Goal: Task Accomplishment & Management: Manage account settings

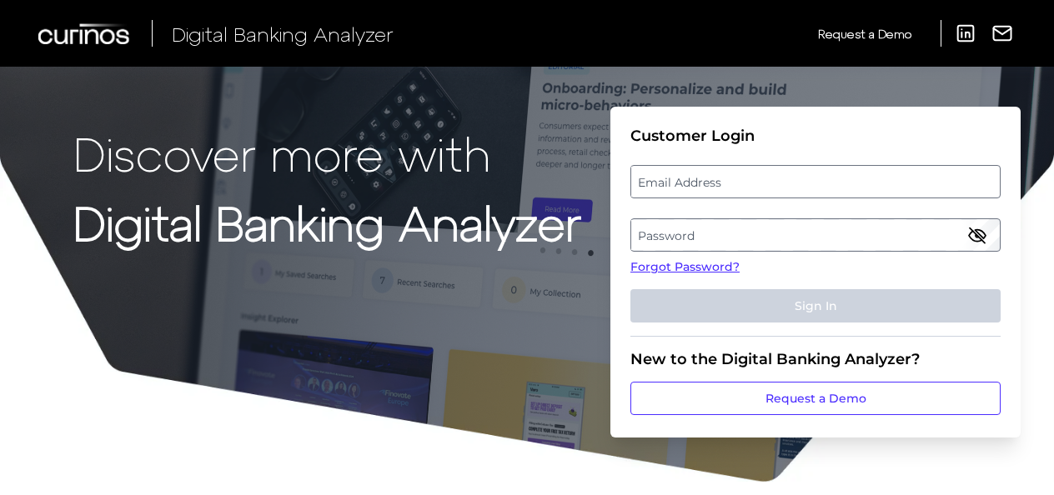
click at [755, 178] on label "Email Address" at bounding box center [815, 182] width 368 height 30
click at [755, 178] on input "email" at bounding box center [815, 181] width 370 height 33
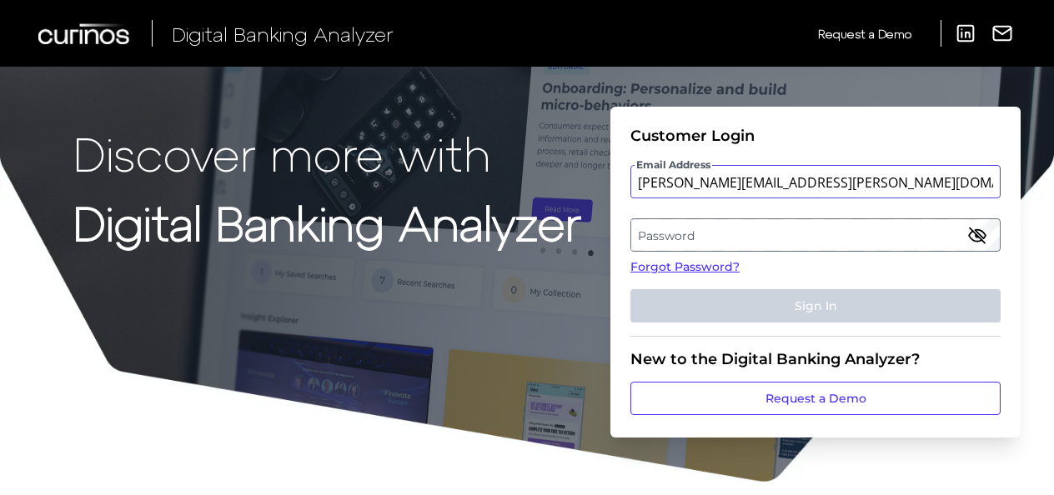
type input "[PERSON_NAME][EMAIL_ADDRESS][PERSON_NAME][DOMAIN_NAME]"
click at [758, 238] on label "Password" at bounding box center [815, 235] width 368 height 30
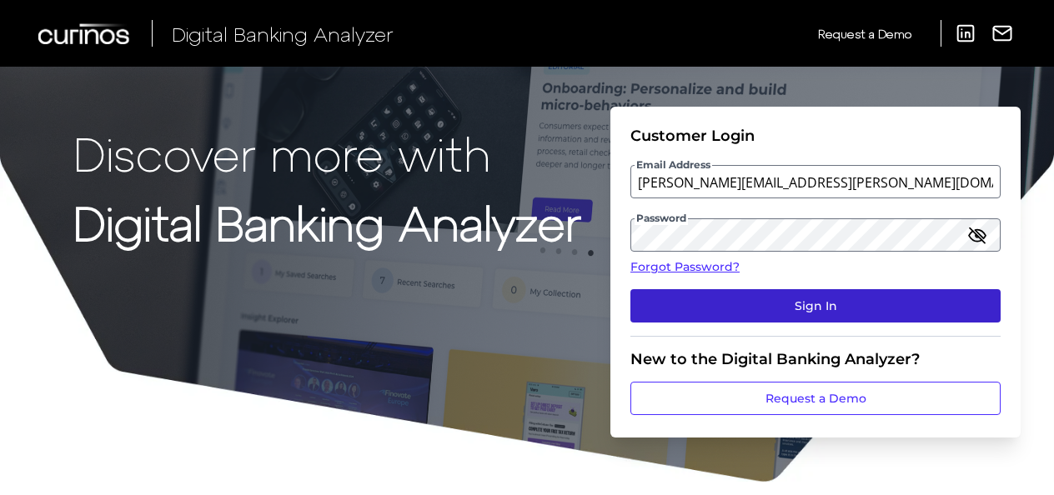
click at [784, 312] on button "Sign In" at bounding box center [815, 305] width 370 height 33
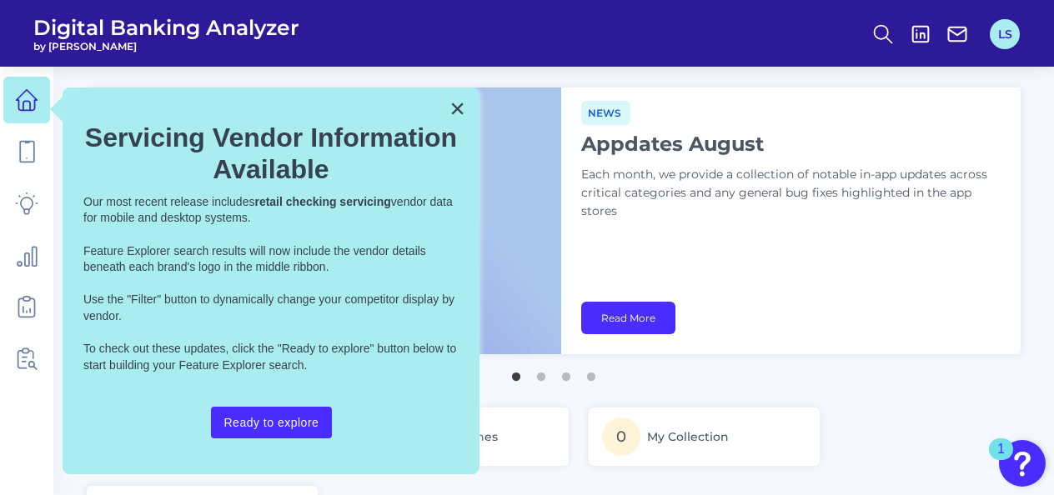
click at [1012, 43] on button "LS" at bounding box center [1005, 34] width 30 height 30
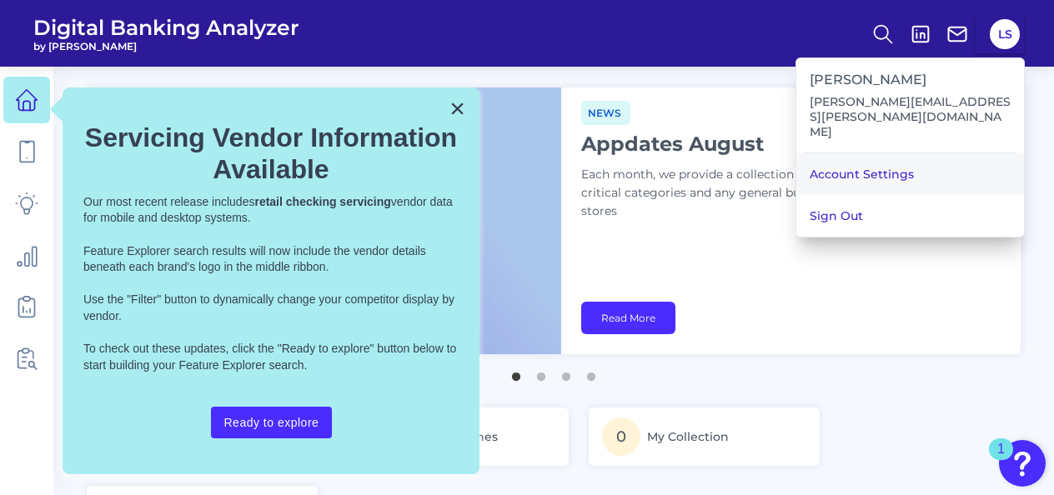
click at [921, 153] on link "Account Settings" at bounding box center [910, 174] width 228 height 42
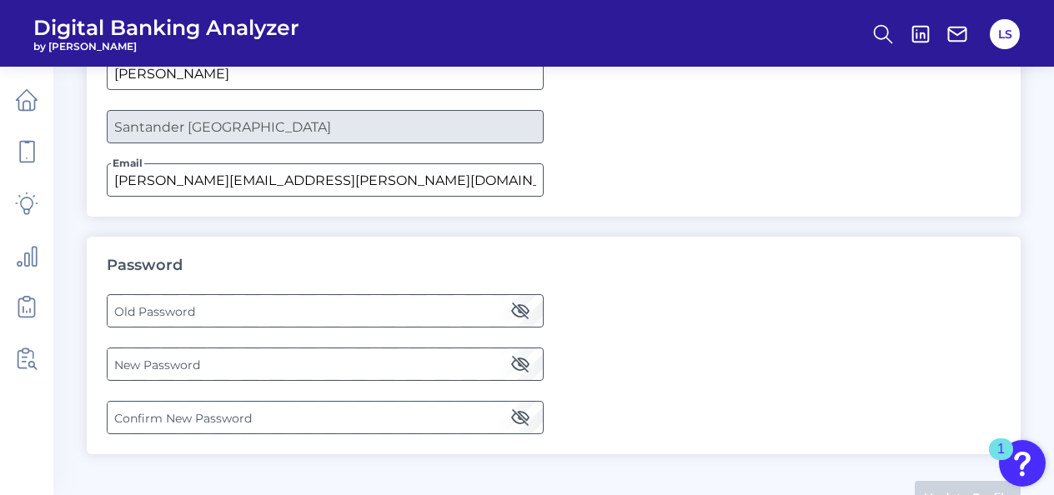
scroll to position [190, 0]
click at [463, 309] on label "Old Password" at bounding box center [325, 310] width 434 height 30
click at [532, 360] on label "New Password" at bounding box center [325, 363] width 434 height 30
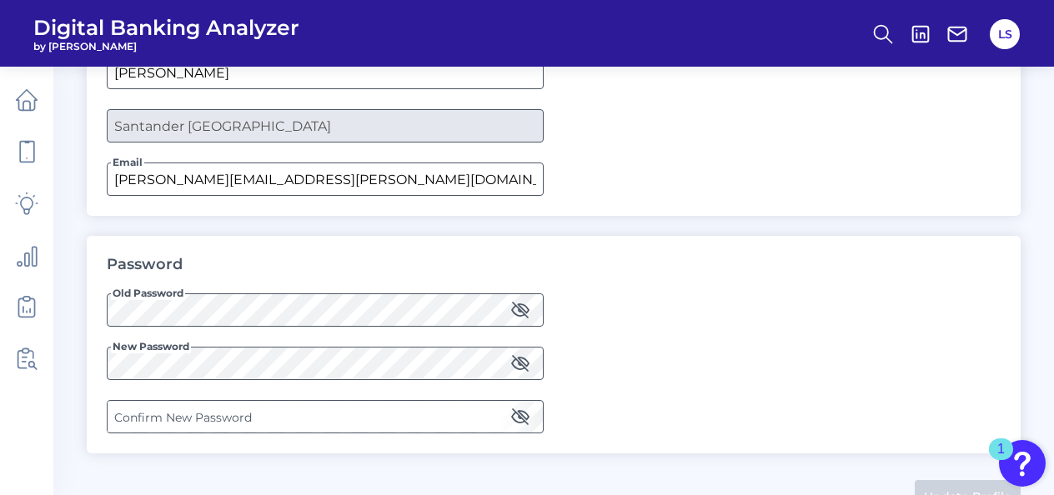
click at [526, 360] on icon "button" at bounding box center [520, 364] width 17 height 12
click at [522, 411] on icon "button" at bounding box center [520, 417] width 17 height 12
click at [460, 360] on label "New Password" at bounding box center [325, 363] width 434 height 30
click at [452, 408] on label "Confirm New Password" at bounding box center [325, 417] width 434 height 30
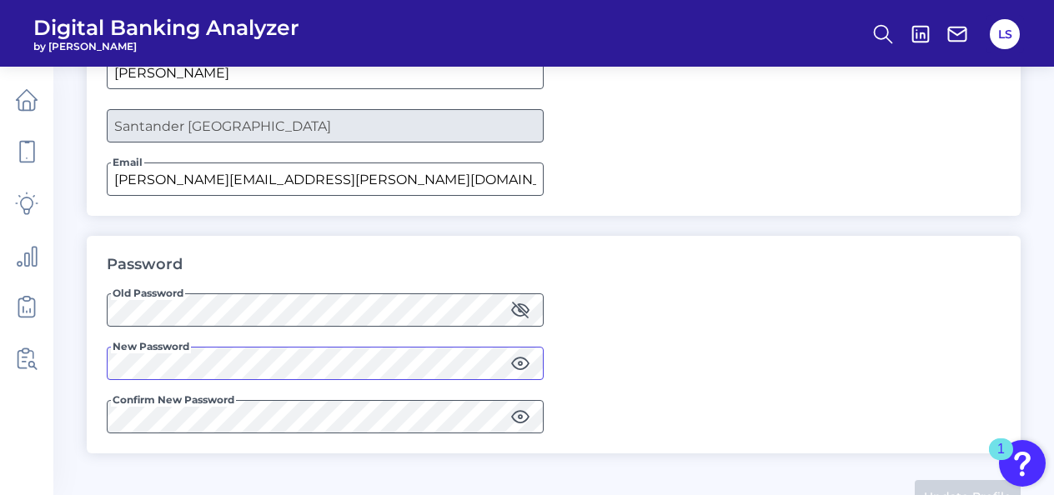
click at [83, 357] on main "Account Settings Profile First Name [PERSON_NAME] Last Name [PERSON_NAME] Compa…" at bounding box center [527, 174] width 1054 height 729
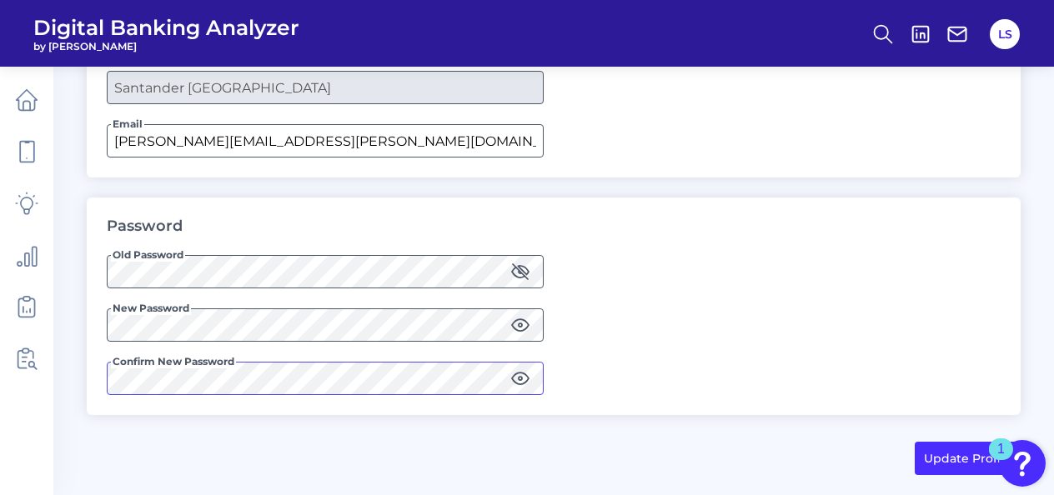
scroll to position [229, 0]
click at [931, 444] on button "Update Profile" at bounding box center [967, 457] width 106 height 33
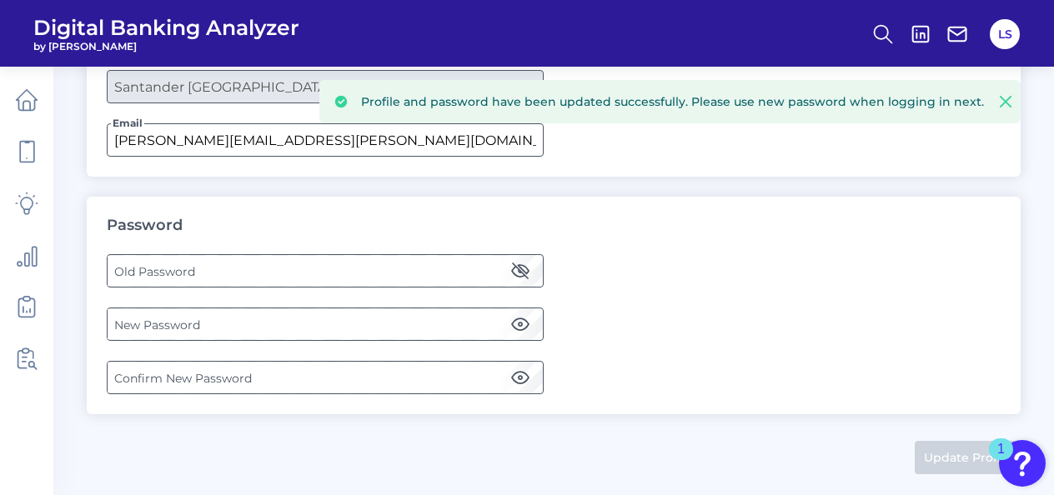
scroll to position [0, 0]
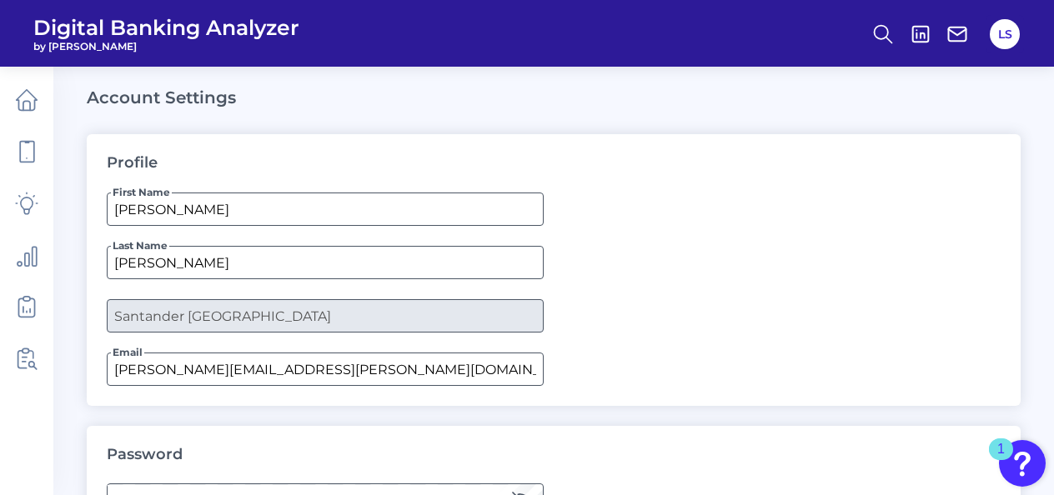
click at [223, 25] on span "Digital Banking Analyzer" at bounding box center [166, 27] width 266 height 25
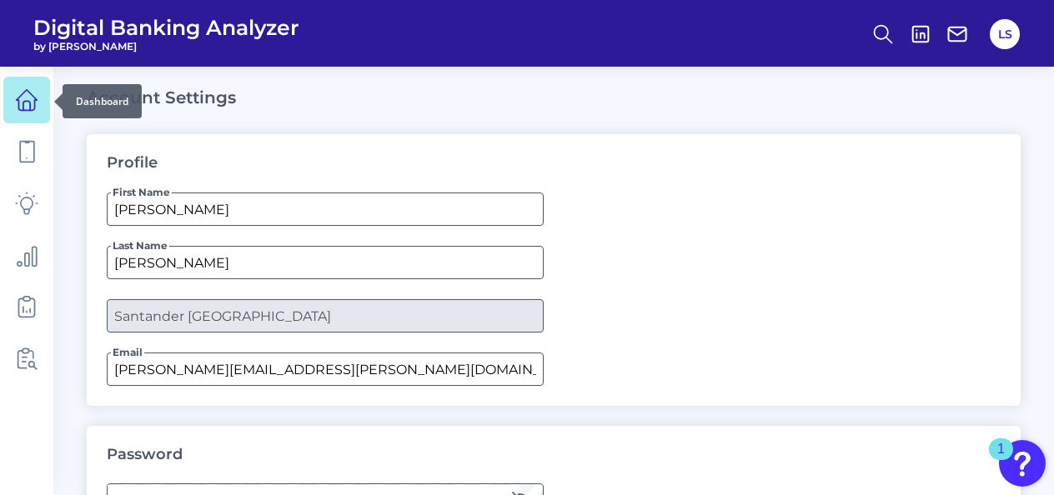
click at [34, 87] on link at bounding box center [26, 100] width 47 height 47
